Goal: Transaction & Acquisition: Purchase product/service

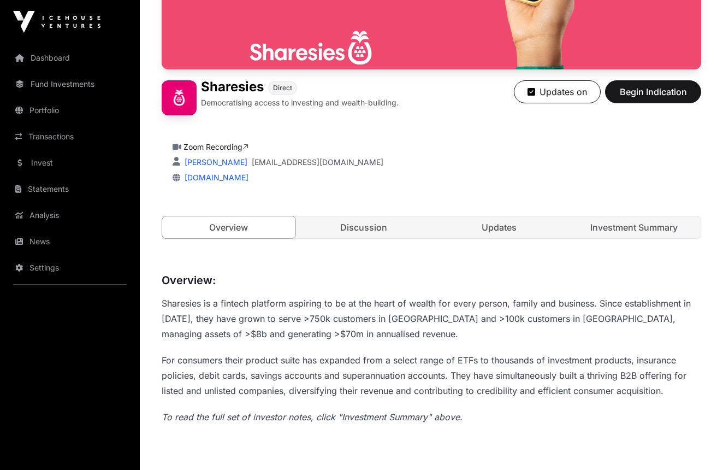
scroll to position [203, 0]
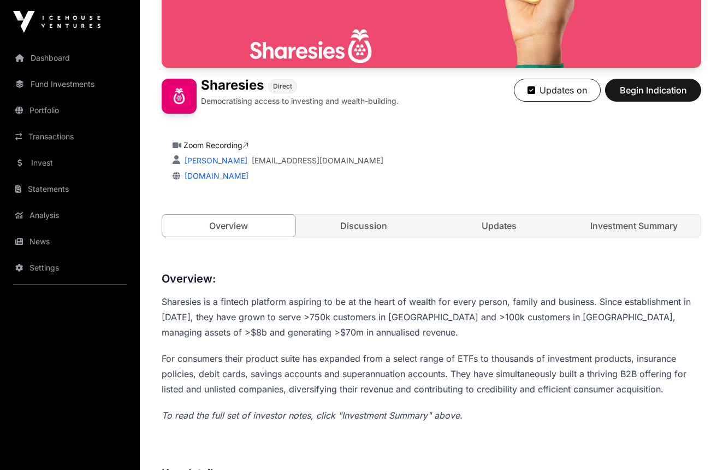
click at [351, 225] on link "Discussion" at bounding box center [364, 226] width 133 height 22
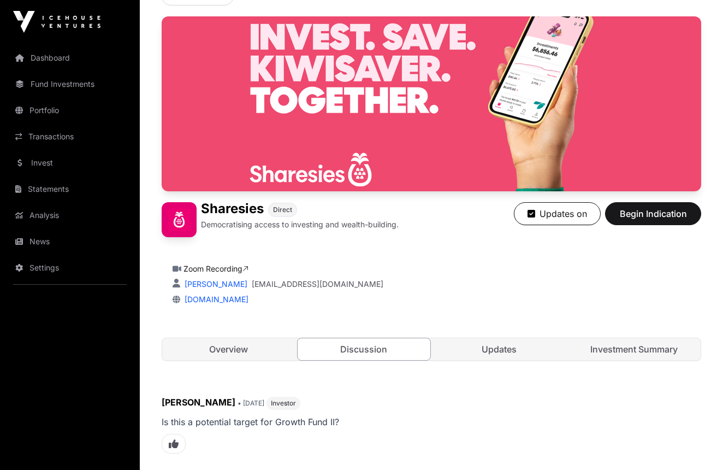
scroll to position [76, 0]
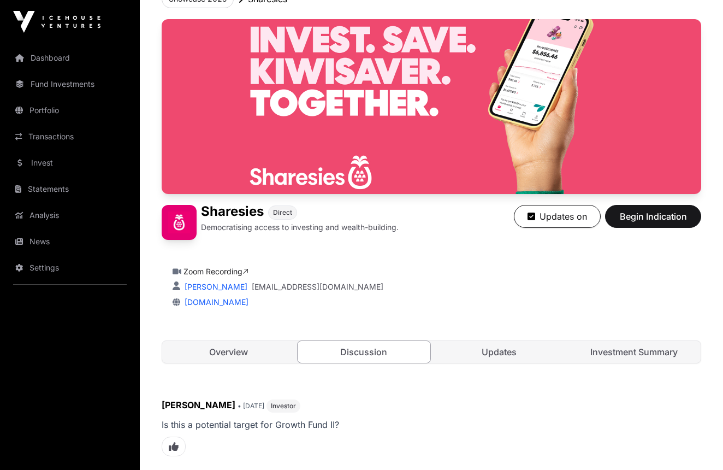
click at [499, 354] on link "Updates" at bounding box center [499, 352] width 133 height 22
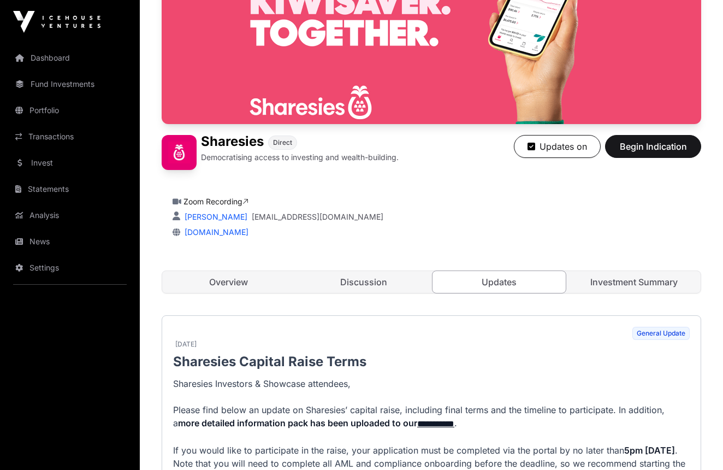
scroll to position [145, 0]
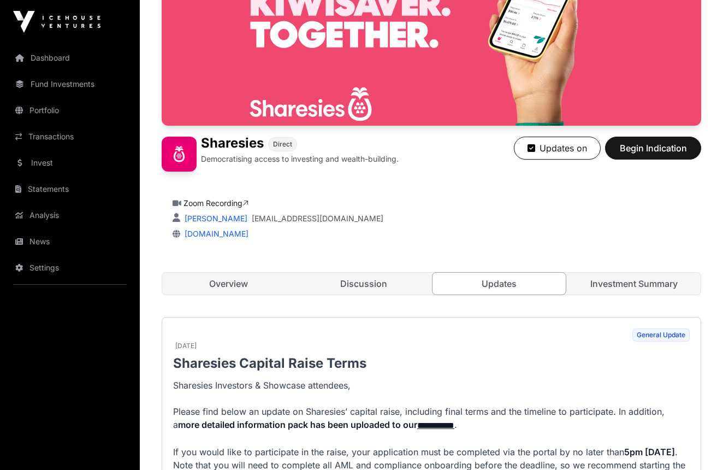
click at [601, 284] on link "Investment Summary" at bounding box center [634, 284] width 133 height 22
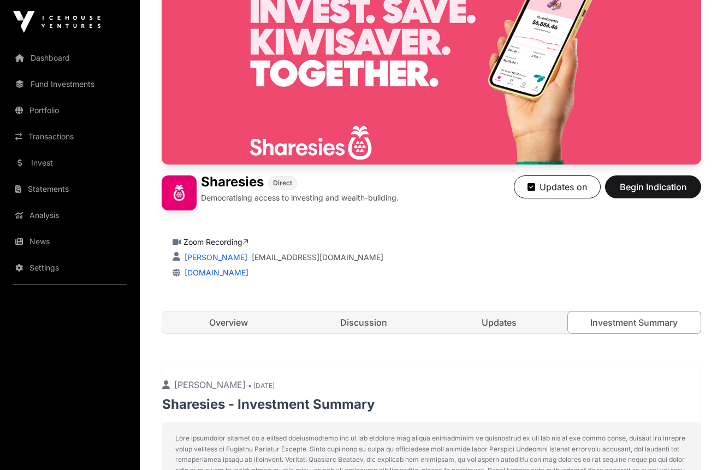
scroll to position [103, 0]
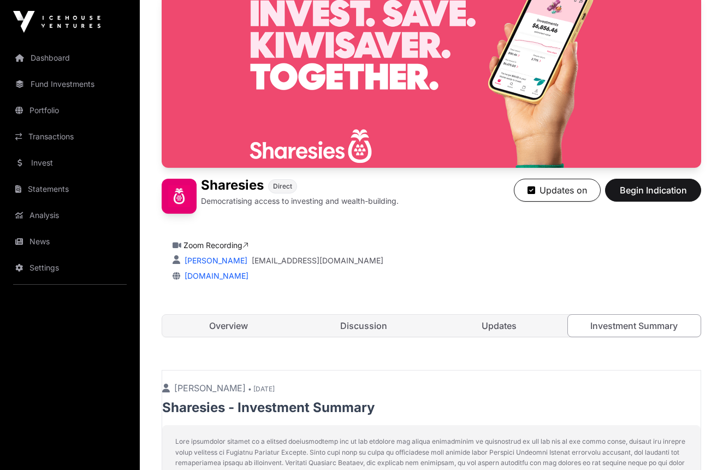
click at [653, 192] on span "Begin Indication" at bounding box center [653, 190] width 69 height 13
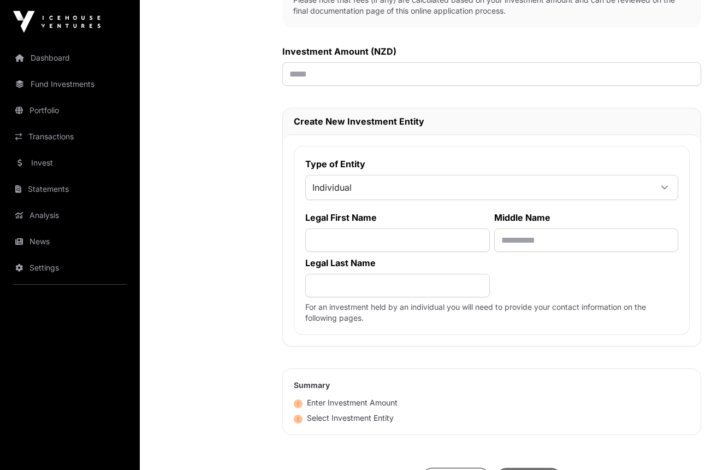
scroll to position [416, 0]
click at [663, 187] on icon at bounding box center [665, 187] width 7 height 4
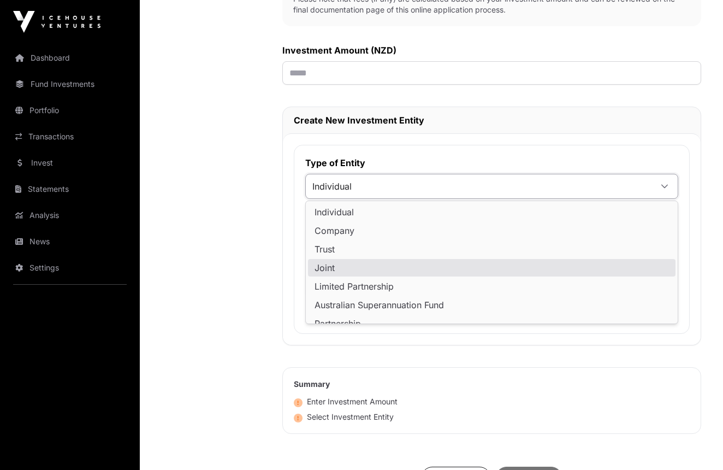
click at [322, 270] on span "Joint" at bounding box center [325, 267] width 20 height 9
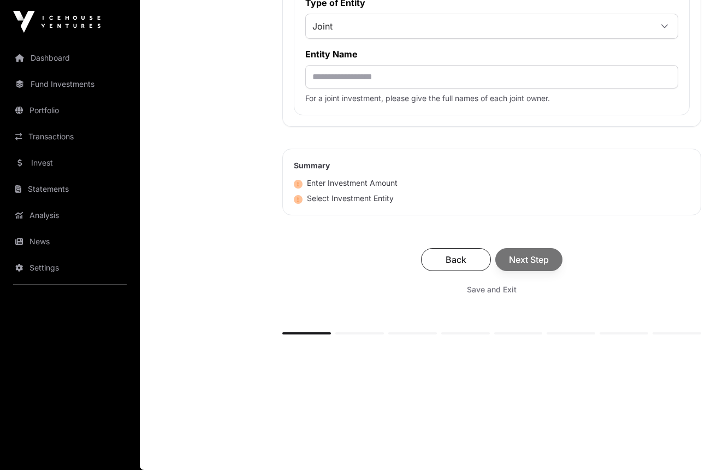
scroll to position [579, 0]
click at [542, 261] on div "Back Next Step" at bounding box center [491, 259] width 397 height 23
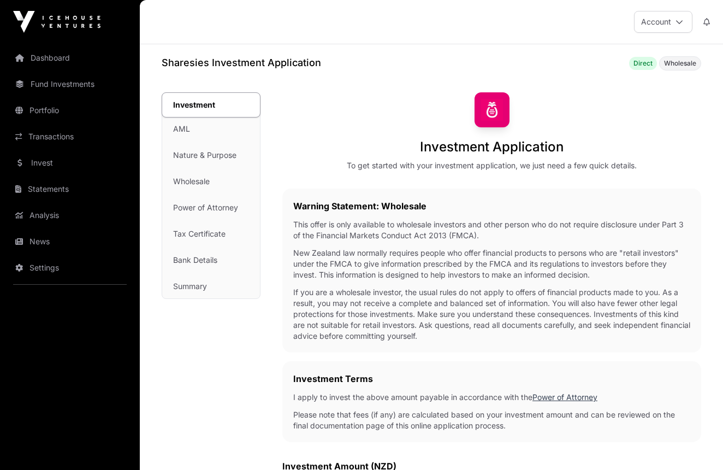
scroll to position [0, 0]
click at [179, 128] on div "Investment AML Nature & Purpose Wholesale Power of Attorney Tax Certificate Ban…" at bounding box center [211, 195] width 98 height 205
click at [185, 131] on div "Investment AML Nature & Purpose Wholesale Power of Attorney Tax Certificate Ban…" at bounding box center [211, 195] width 98 height 205
click at [61, 57] on link "Dashboard" at bounding box center [70, 58] width 122 height 24
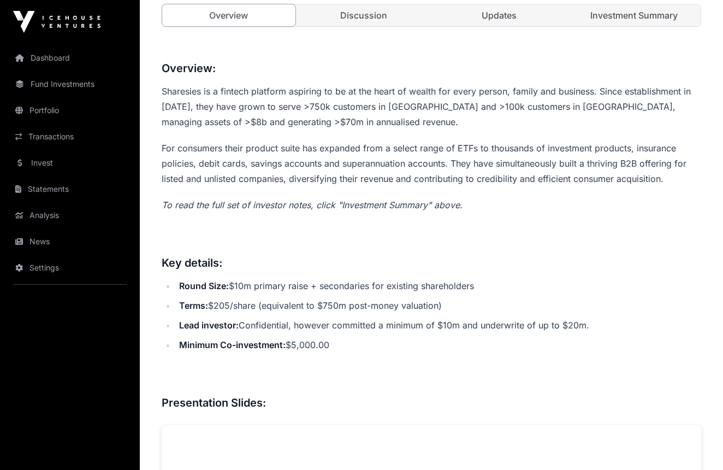
scroll to position [414, 0]
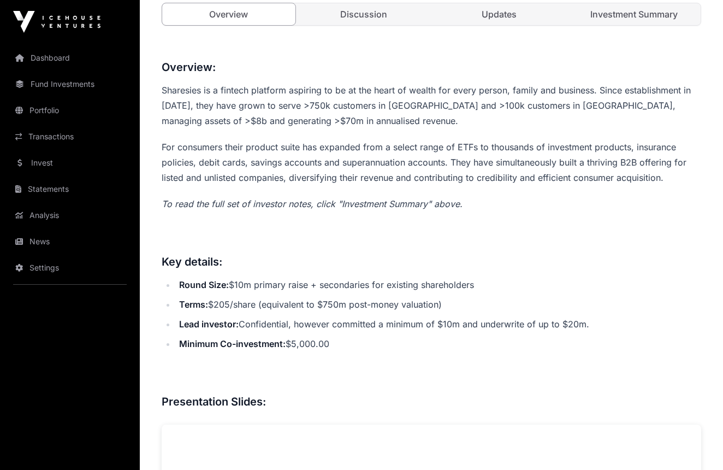
click at [603, 12] on link "Investment Summary" at bounding box center [634, 14] width 133 height 22
